Goal: Information Seeking & Learning: Learn about a topic

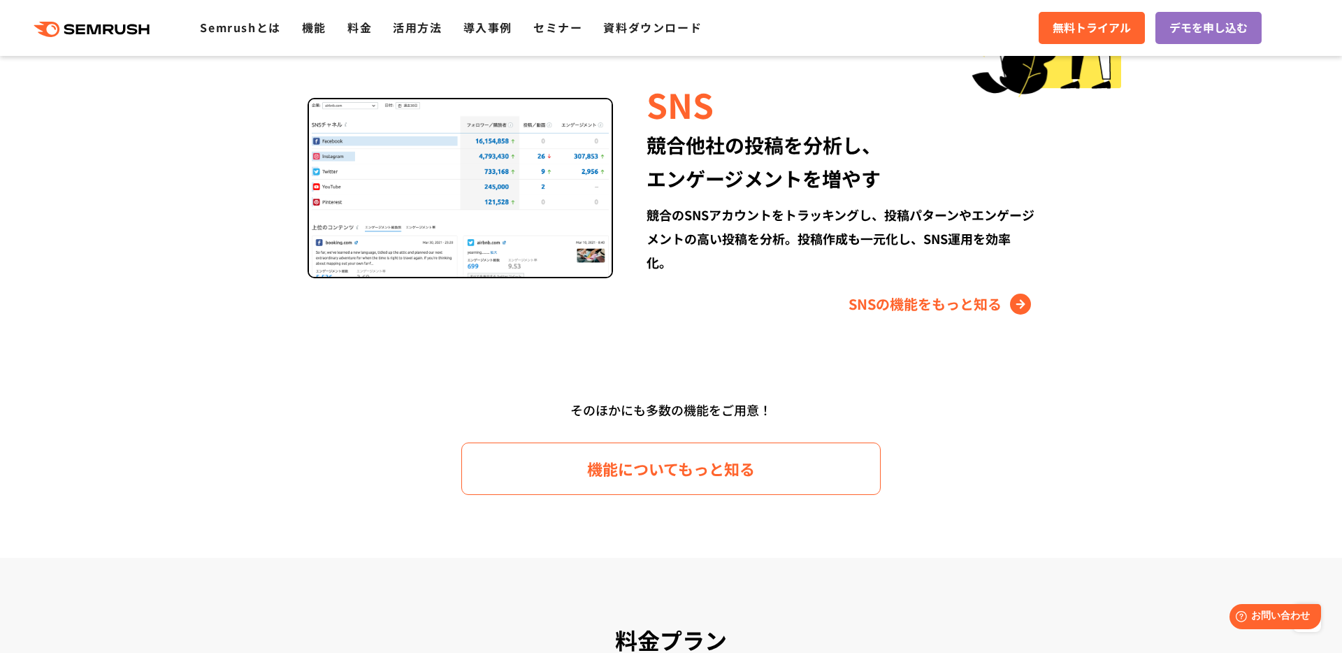
scroll to position [2043, 0]
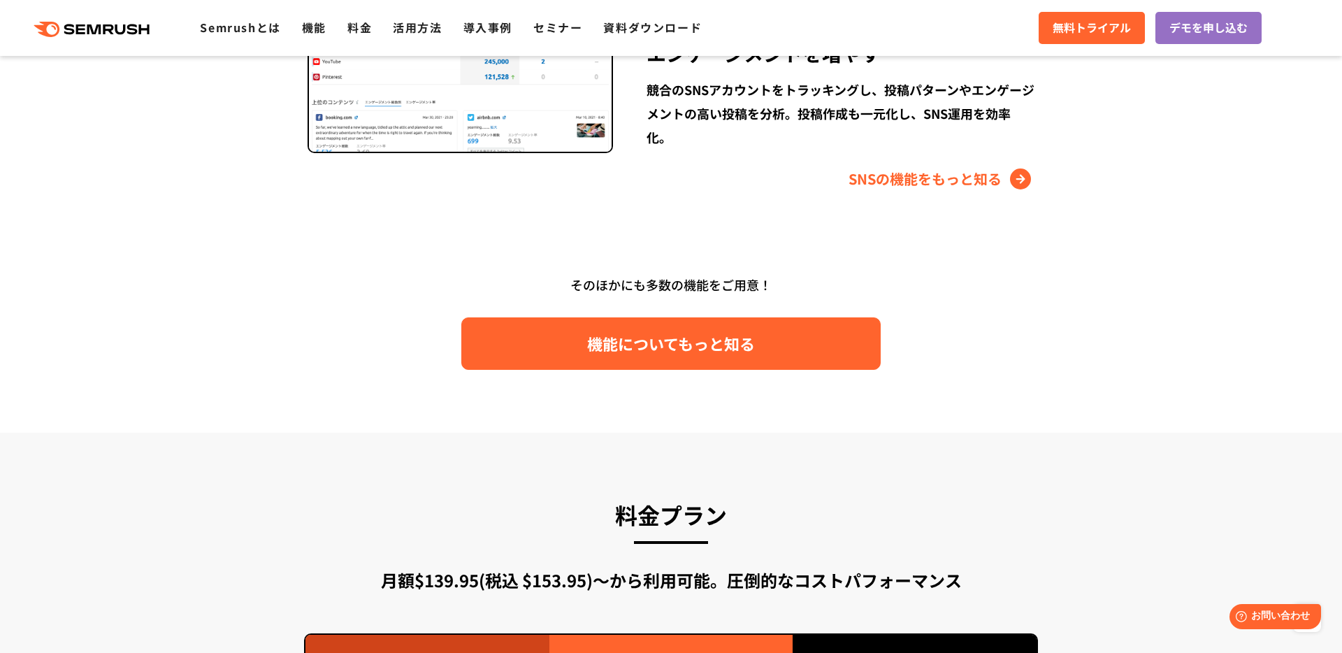
click at [600, 334] on span "機能についてもっと知る" at bounding box center [671, 343] width 168 height 24
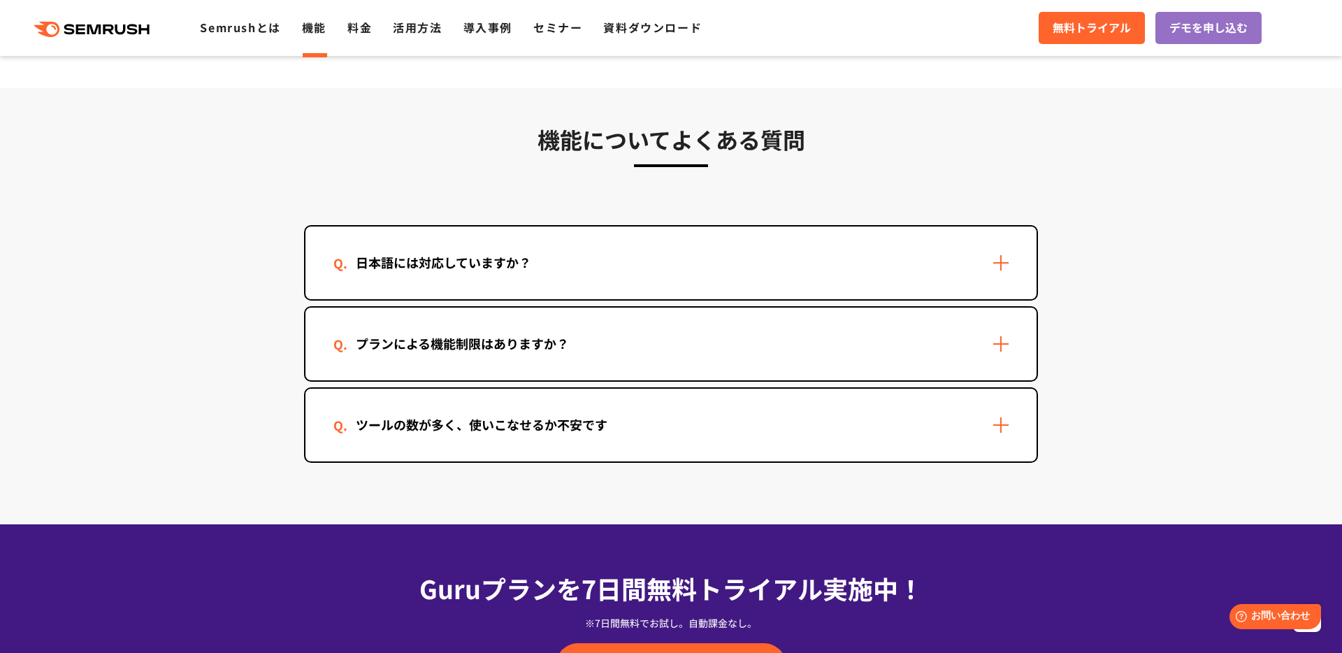
scroll to position [4236, 0]
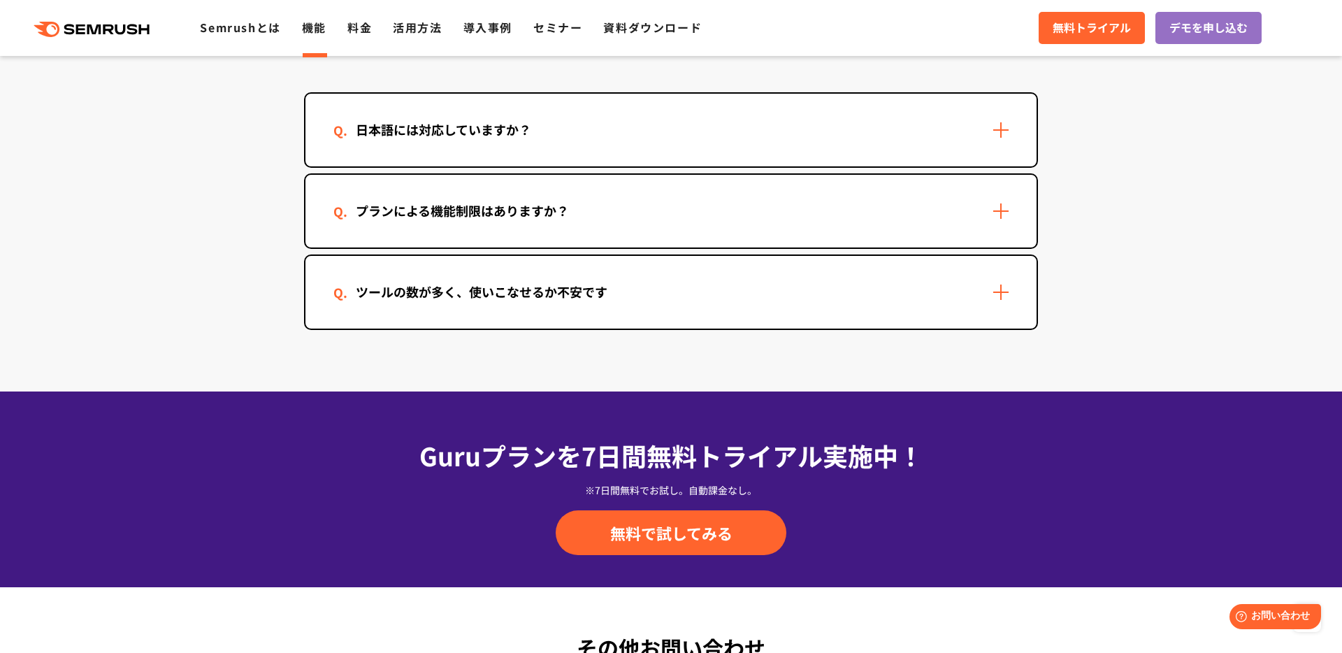
click at [454, 213] on div "プランによる機能制限はありますか？" at bounding box center [463, 211] width 258 height 20
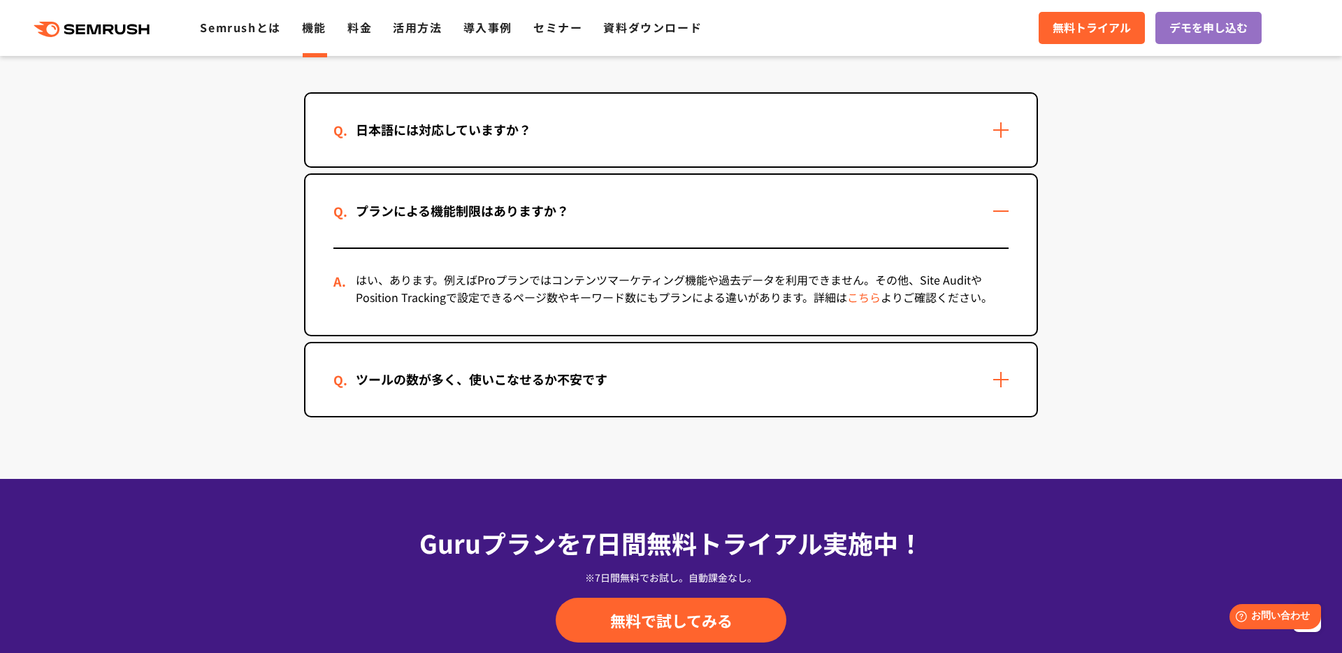
click at [865, 299] on link "こちら" at bounding box center [864, 297] width 34 height 17
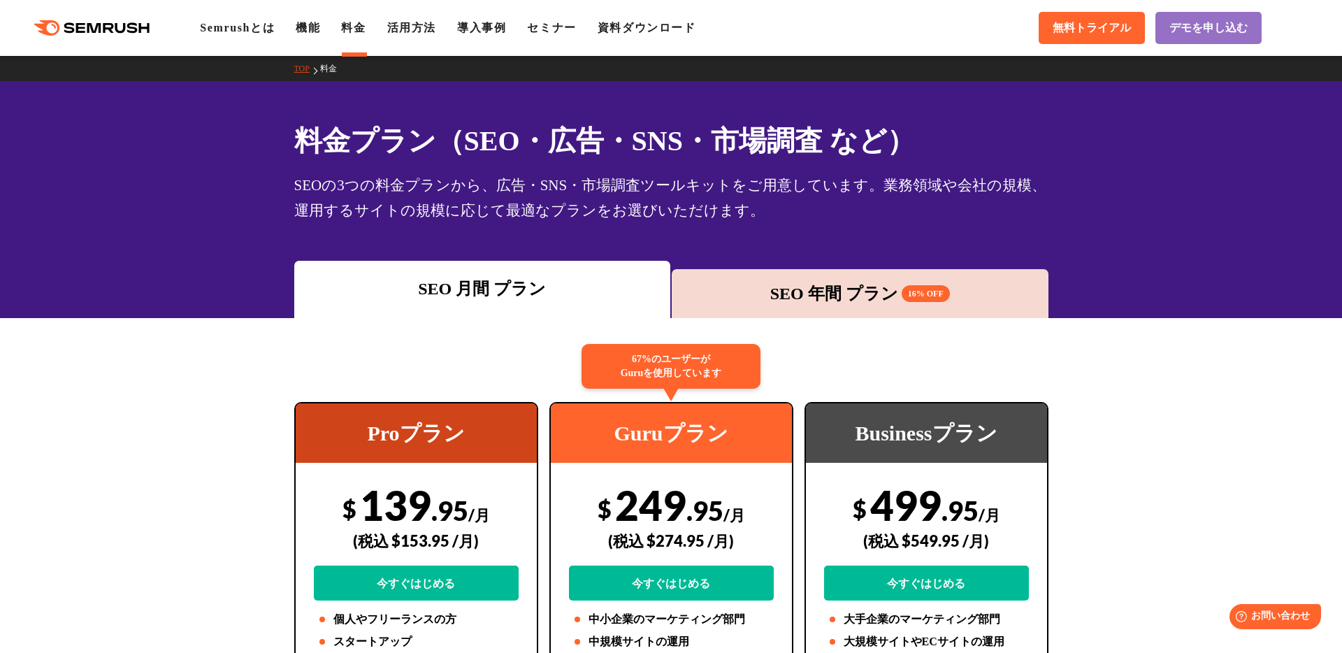
click at [806, 287] on div "SEO 年間 プラン 16% OFF" at bounding box center [860, 293] width 363 height 25
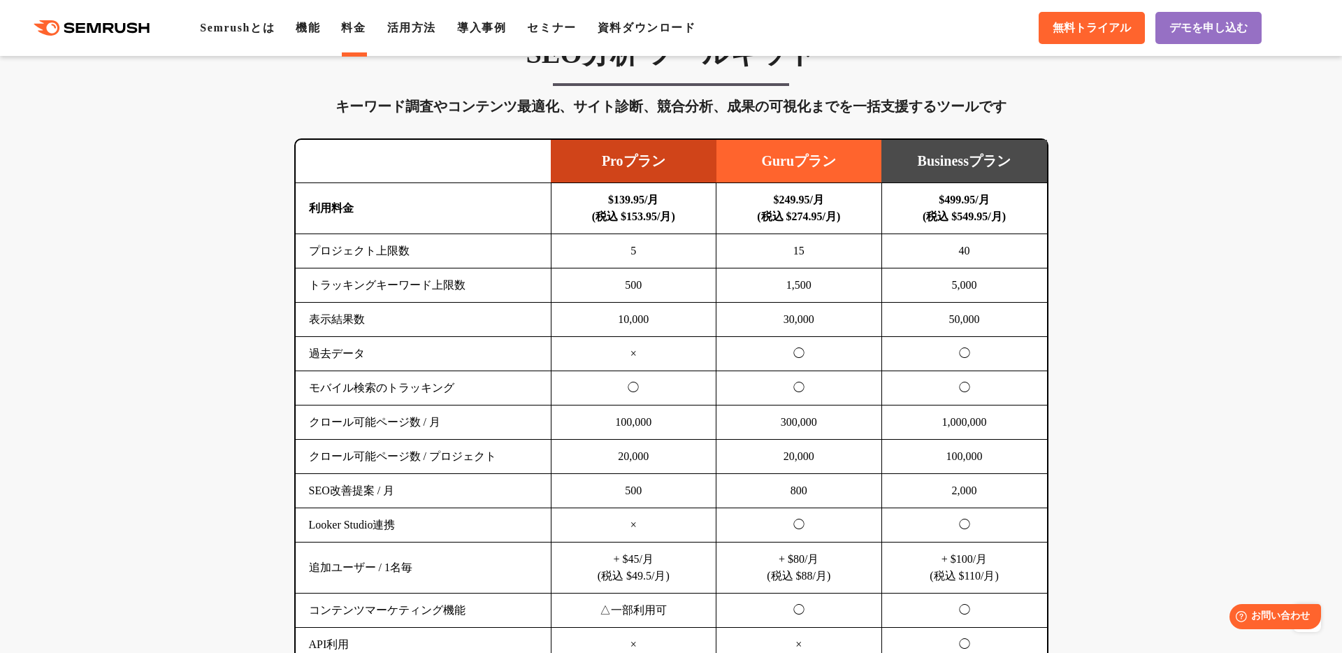
scroll to position [840, 0]
